Goal: Find specific page/section: Find specific page/section

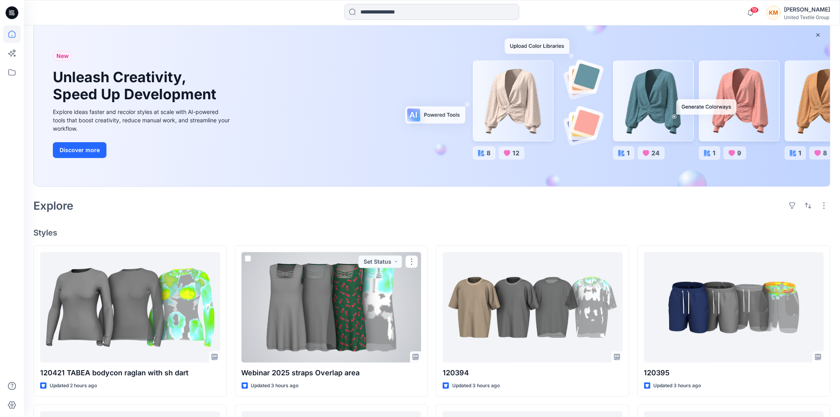
scroll to position [44, 0]
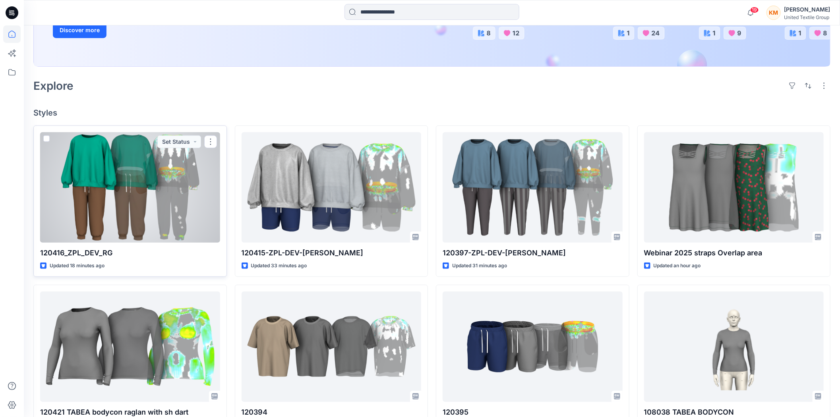
scroll to position [221, 0]
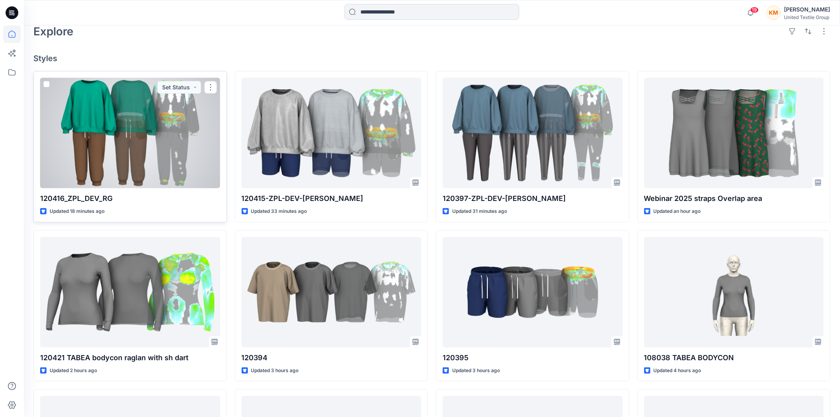
click at [147, 161] on div at bounding box center [130, 133] width 180 height 110
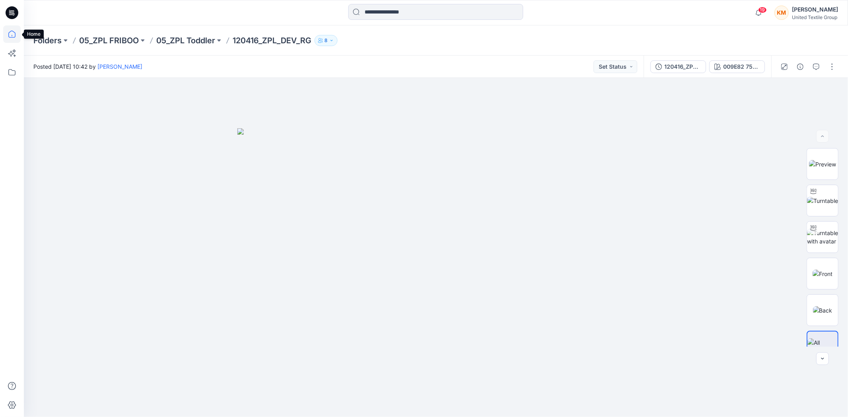
click at [12, 34] on icon at bounding box center [11, 33] width 17 height 17
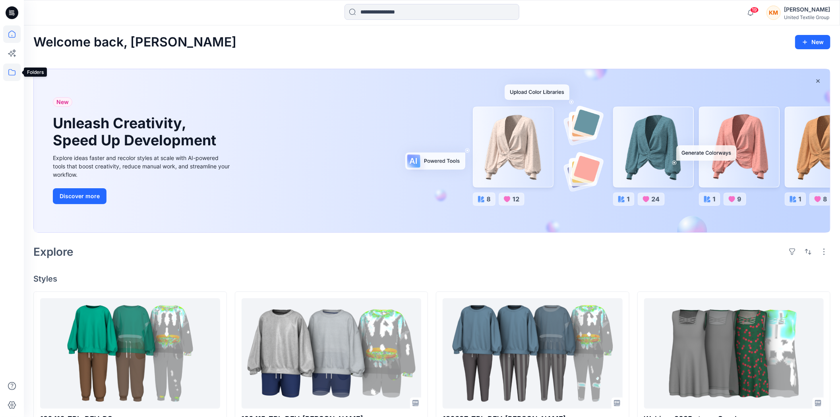
click at [13, 74] on icon at bounding box center [11, 72] width 17 height 17
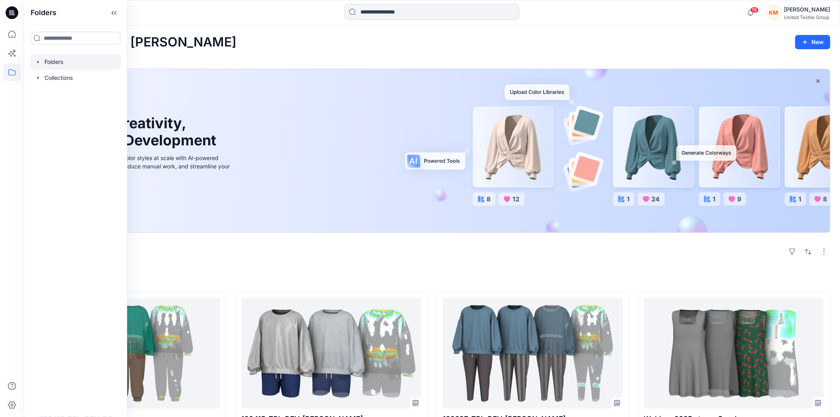
click at [54, 59] on div at bounding box center [75, 62] width 91 height 16
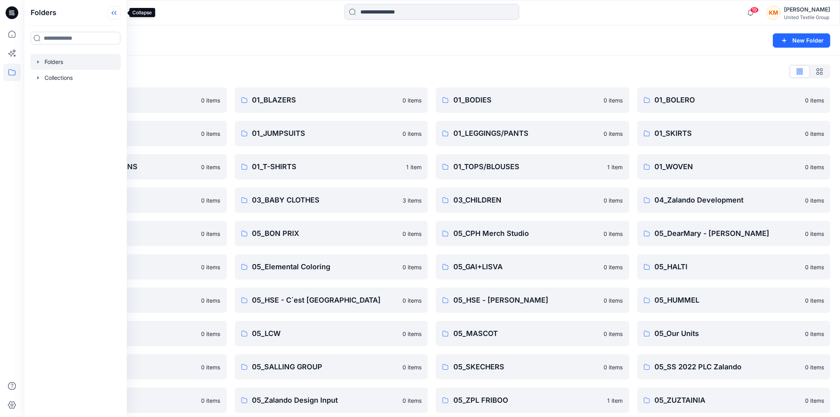
drag, startPoint x: 120, startPoint y: 11, endPoint x: 174, endPoint y: 41, distance: 60.8
click at [120, 11] on icon at bounding box center [114, 12] width 13 height 13
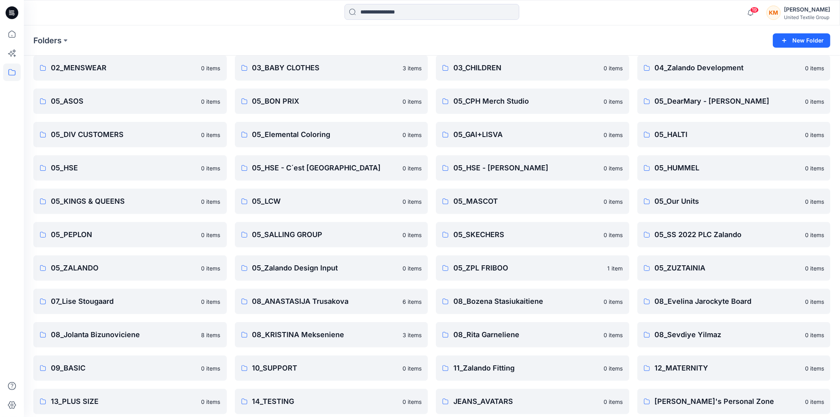
scroll to position [139, 0]
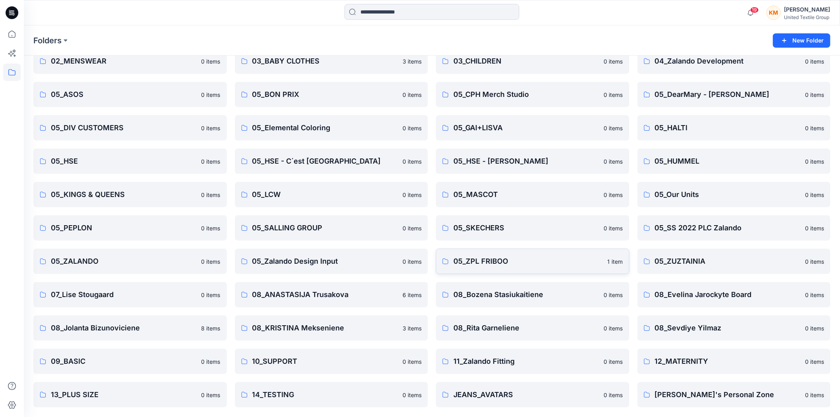
click at [492, 262] on p "05_ZPL FRIBOO" at bounding box center [527, 261] width 149 height 11
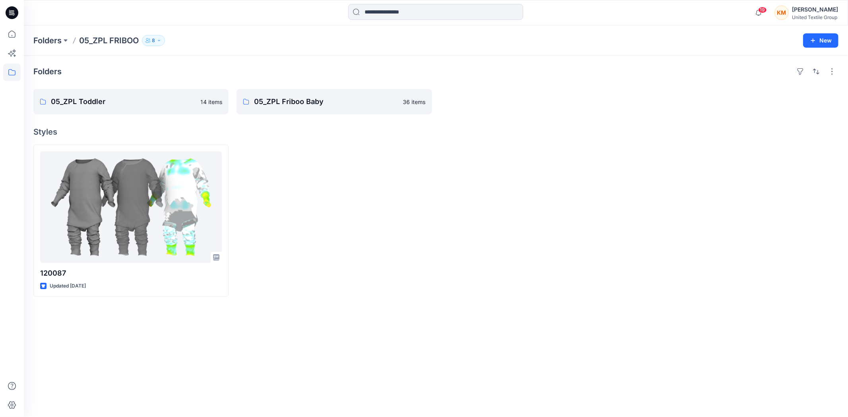
click at [160, 38] on icon "button" at bounding box center [159, 40] width 5 height 5
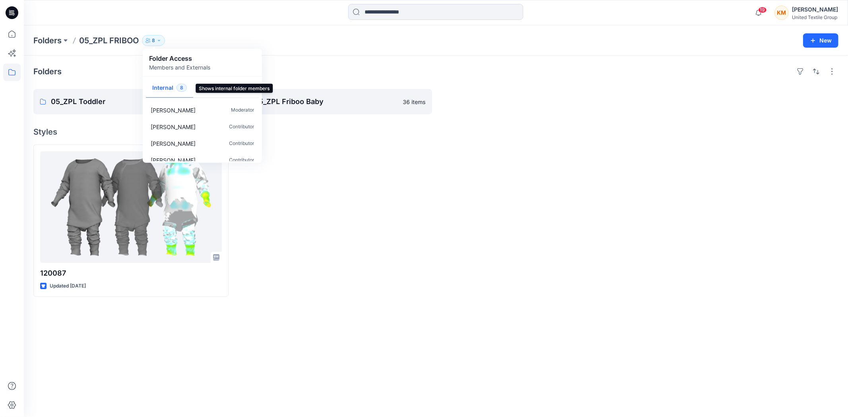
click at [170, 86] on button "Internal 8" at bounding box center [169, 88] width 47 height 20
click at [312, 180] on div at bounding box center [333, 221] width 195 height 152
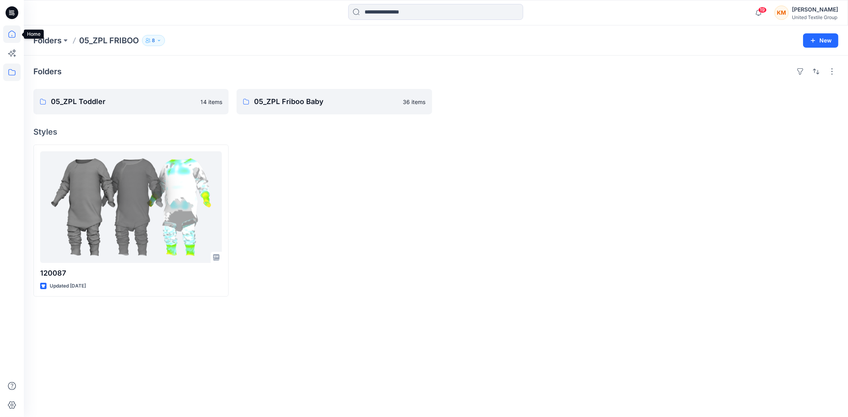
click at [11, 33] on icon at bounding box center [11, 33] width 17 height 17
